Goal: Find specific page/section: Find specific page/section

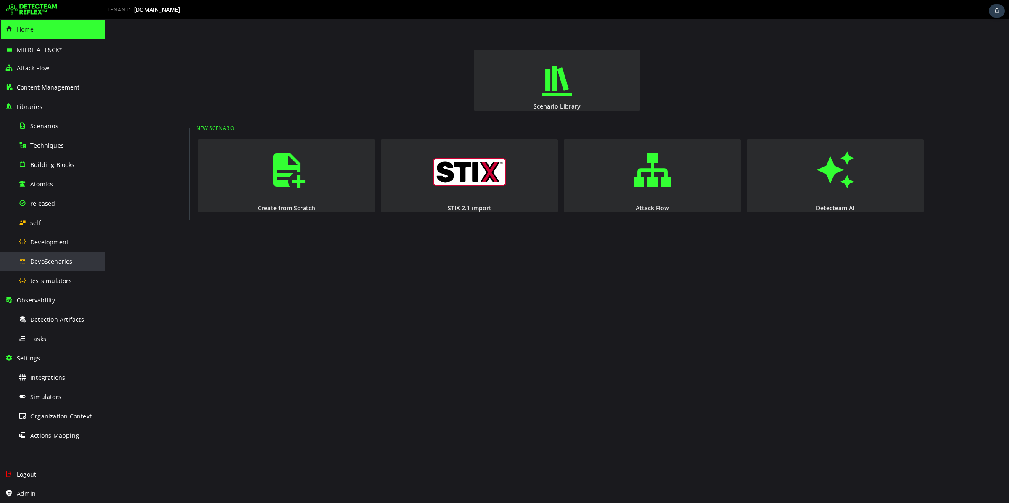
click at [39, 259] on span "DevoScenarios" at bounding box center [51, 261] width 42 height 8
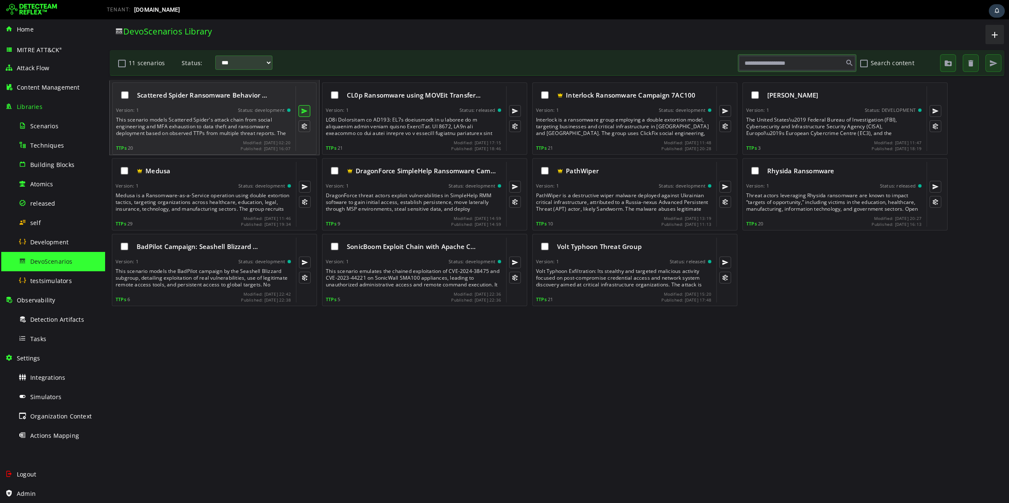
click at [302, 112] on button at bounding box center [304, 111] width 12 height 12
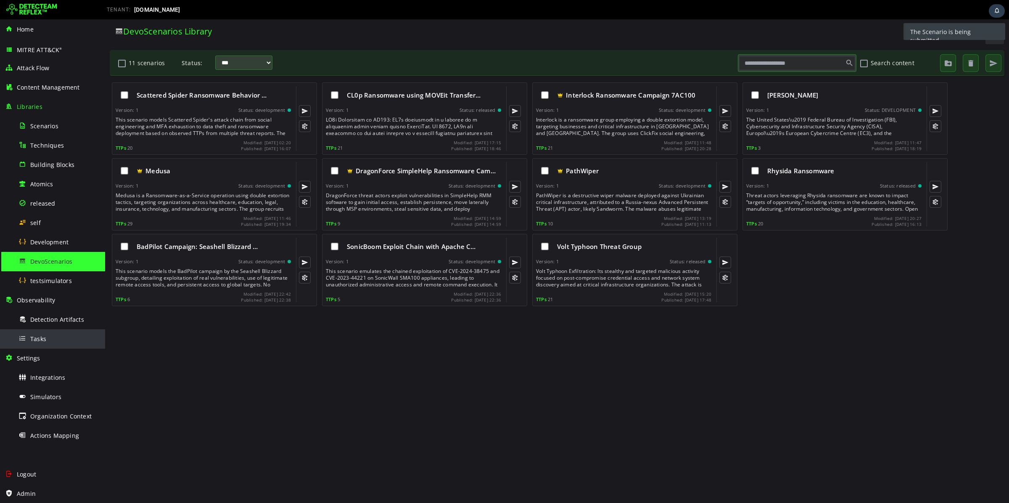
click at [53, 342] on div "Tasks" at bounding box center [59, 338] width 82 height 19
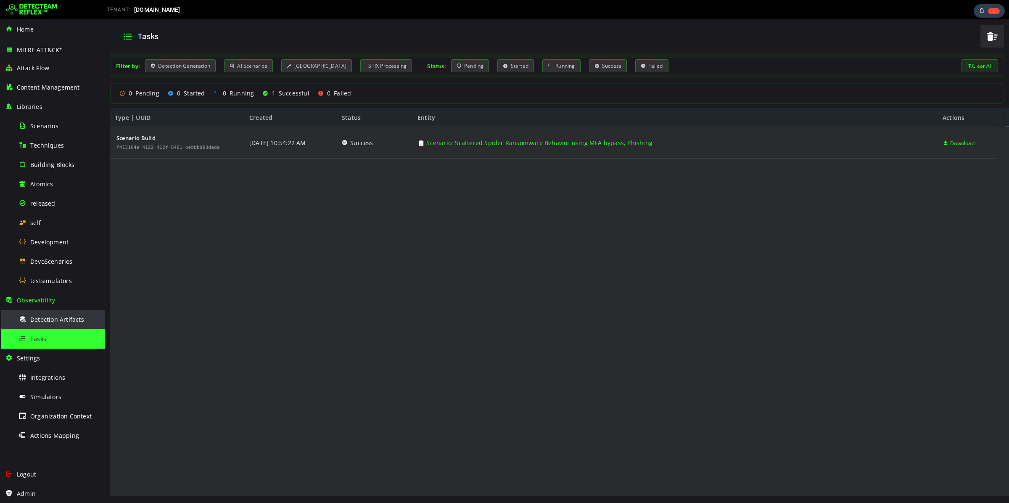
click at [47, 314] on div "Detection Artifacts" at bounding box center [59, 319] width 82 height 19
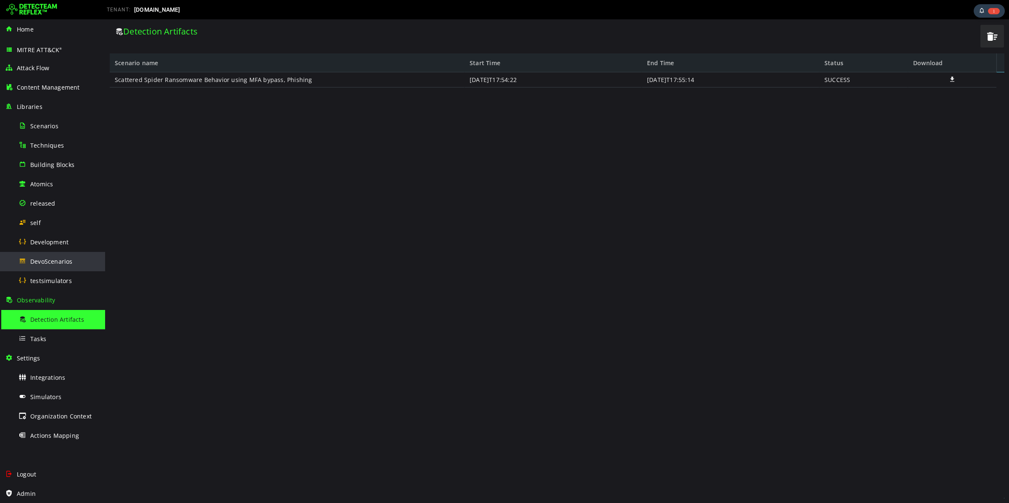
click at [53, 266] on div "DevoScenarios" at bounding box center [59, 261] width 82 height 19
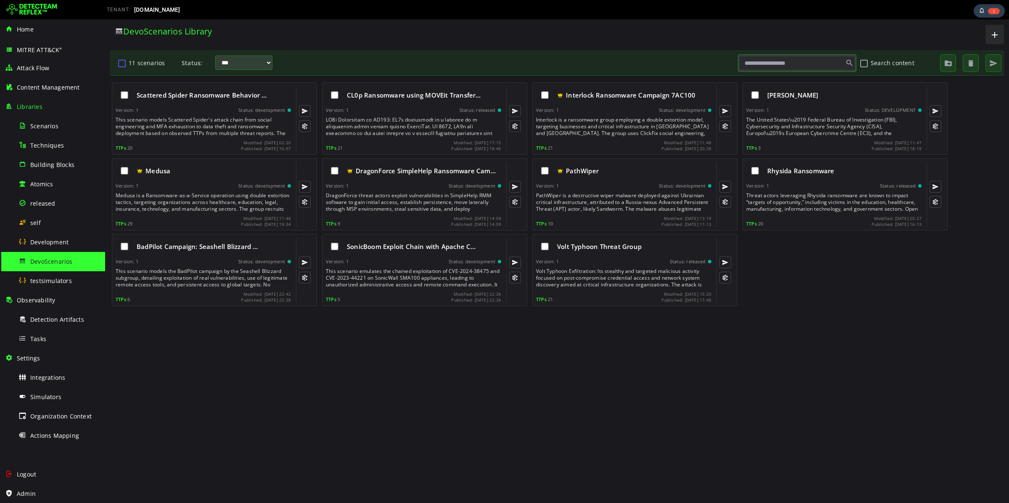
click at [121, 66] on button "11 scenarios" at bounding box center [122, 63] width 10 height 14
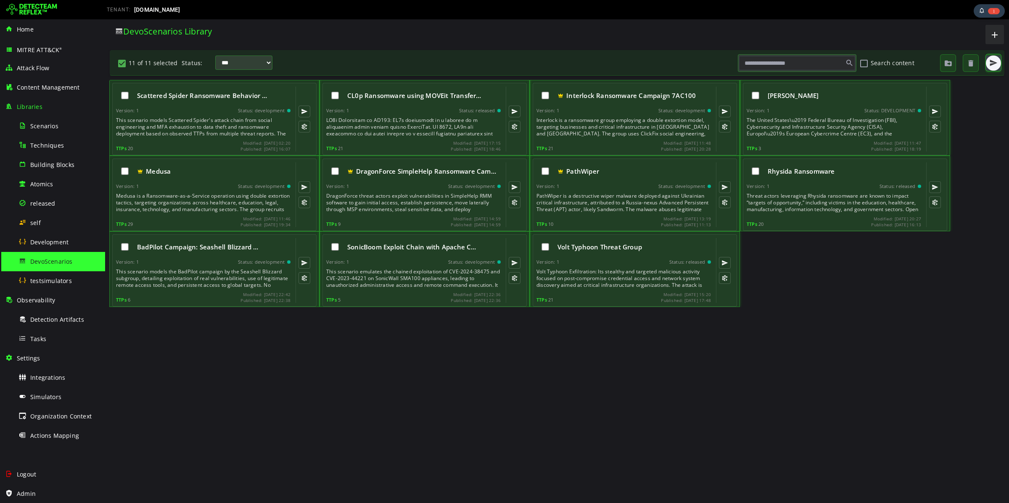
click at [991, 66] on span "button" at bounding box center [993, 63] width 8 height 8
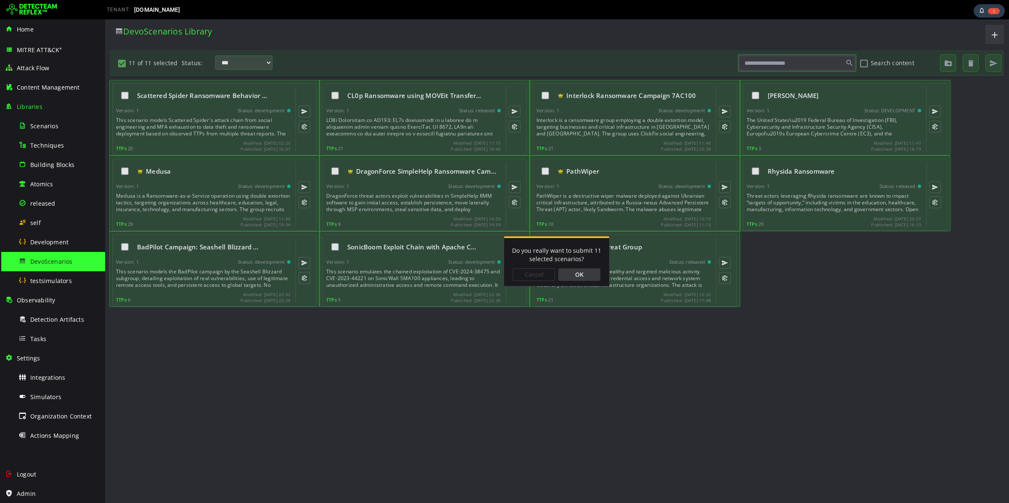
click at [563, 272] on div "OK" at bounding box center [579, 274] width 42 height 13
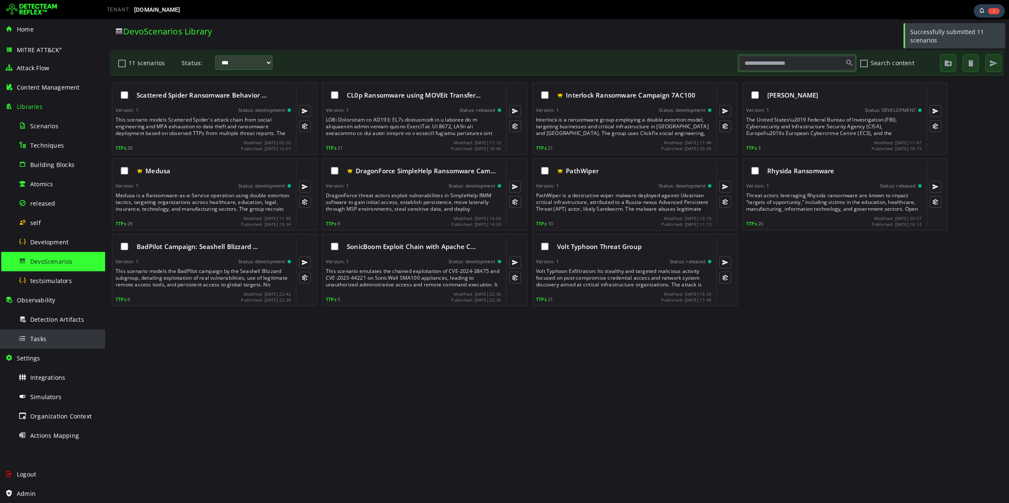
click at [45, 338] on span "Tasks" at bounding box center [38, 339] width 16 height 8
